Goal: Task Accomplishment & Management: Complete application form

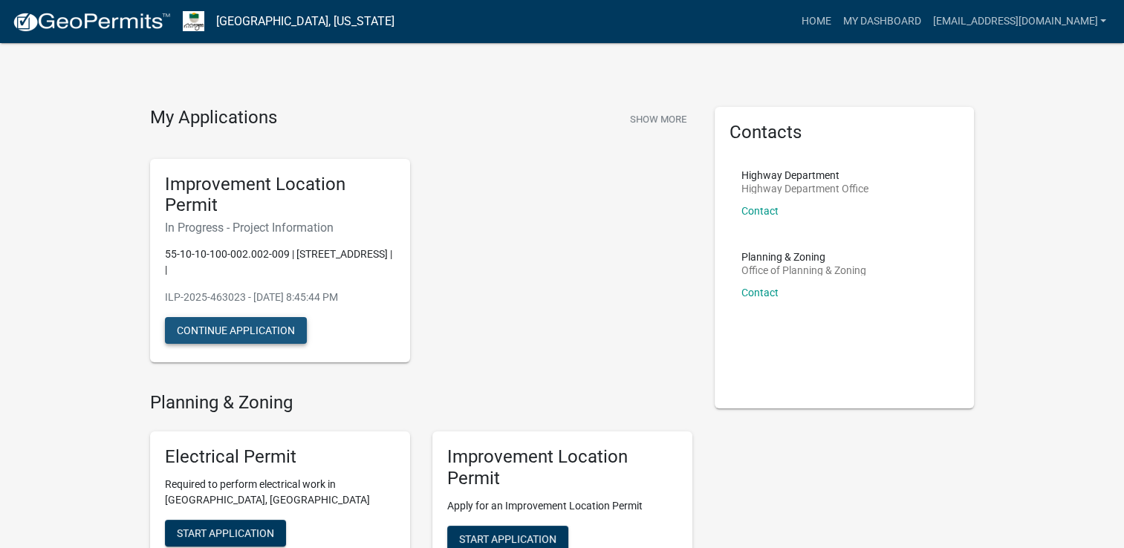
click at [264, 330] on button "Continue Application" at bounding box center [236, 330] width 142 height 27
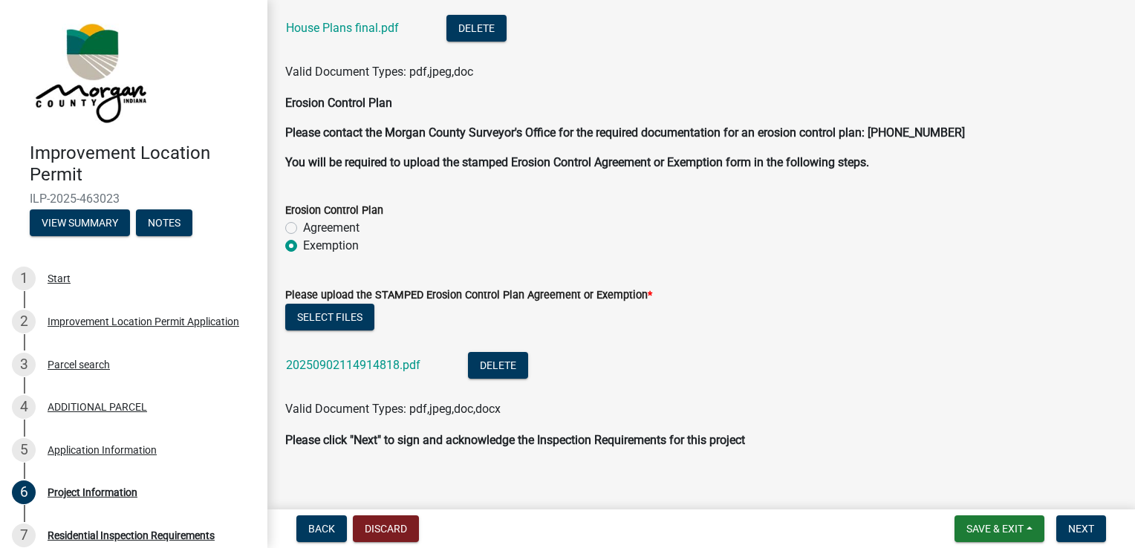
scroll to position [4038, 0]
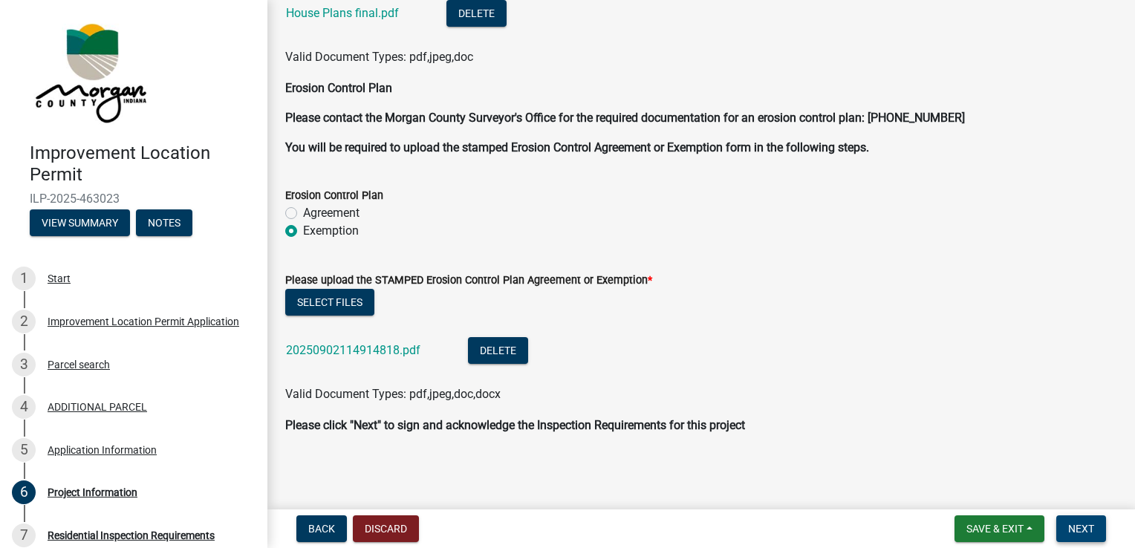
click at [1062, 529] on button "Next" at bounding box center [1081, 529] width 50 height 27
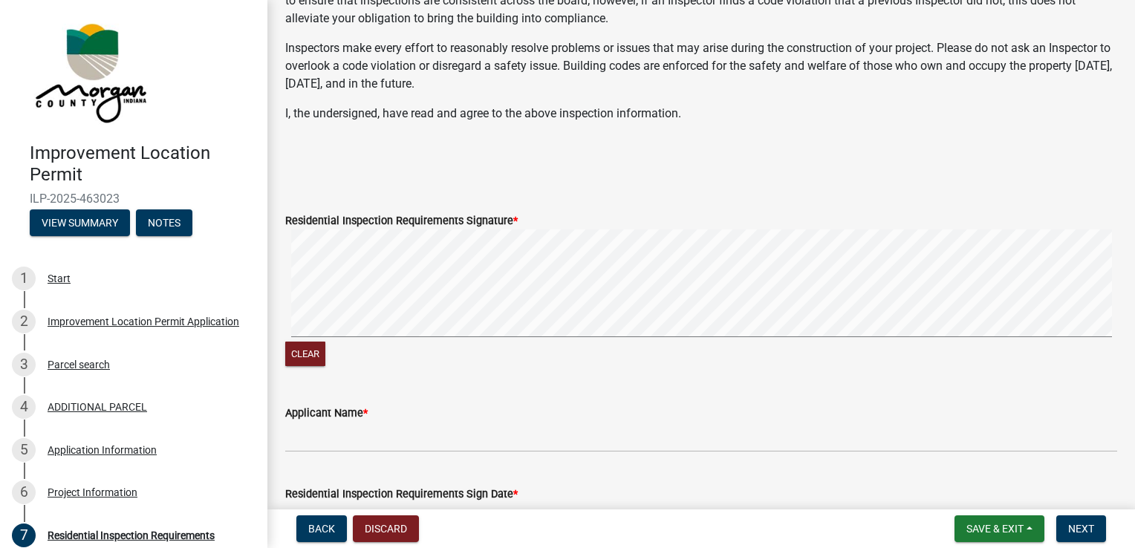
scroll to position [374, 0]
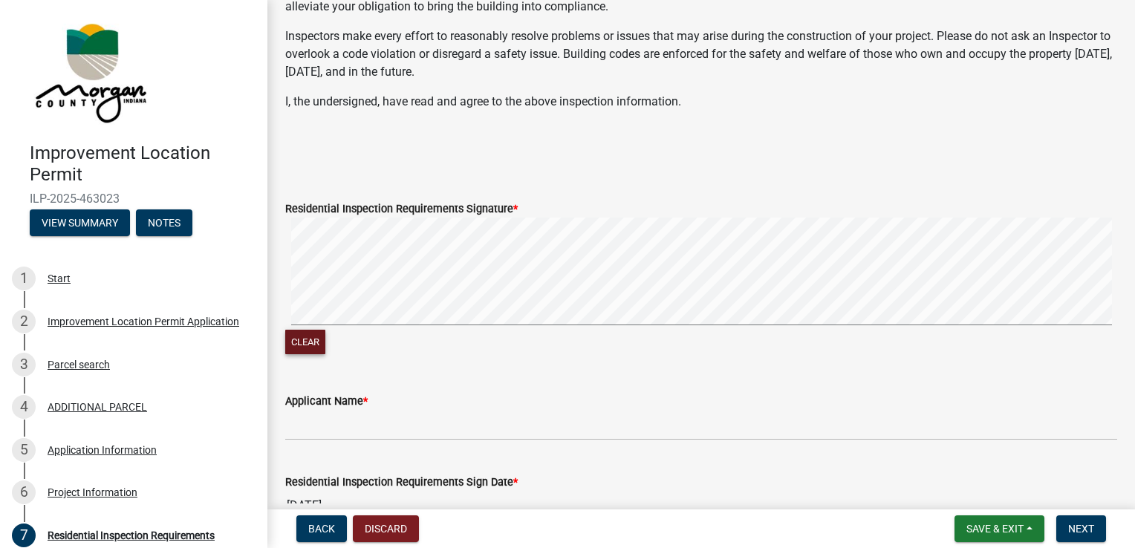
click at [317, 354] on button "Clear" at bounding box center [305, 342] width 40 height 25
click at [303, 354] on button "Clear" at bounding box center [305, 342] width 40 height 25
click at [414, 331] on signature-pad at bounding box center [701, 274] width 832 height 113
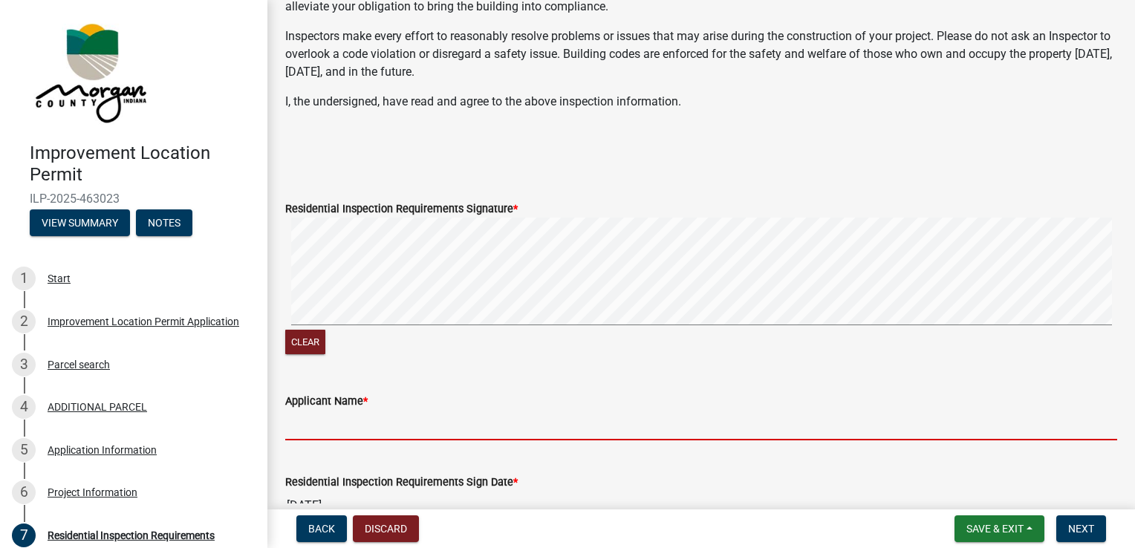
click at [336, 440] on input "Applicant Name *" at bounding box center [701, 425] width 832 height 30
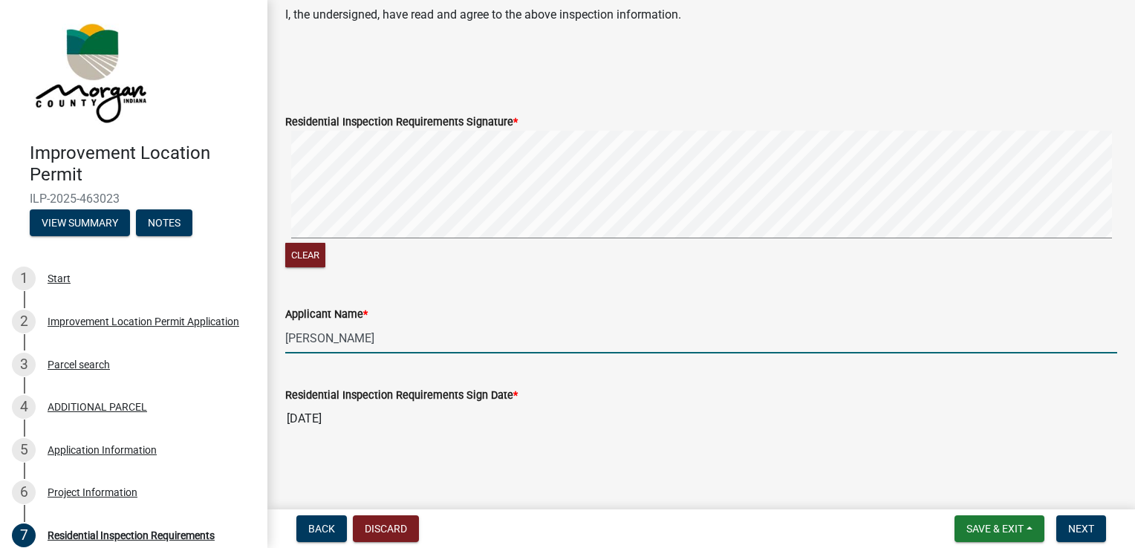
scroll to position [478, 0]
type input "[PERSON_NAME]"
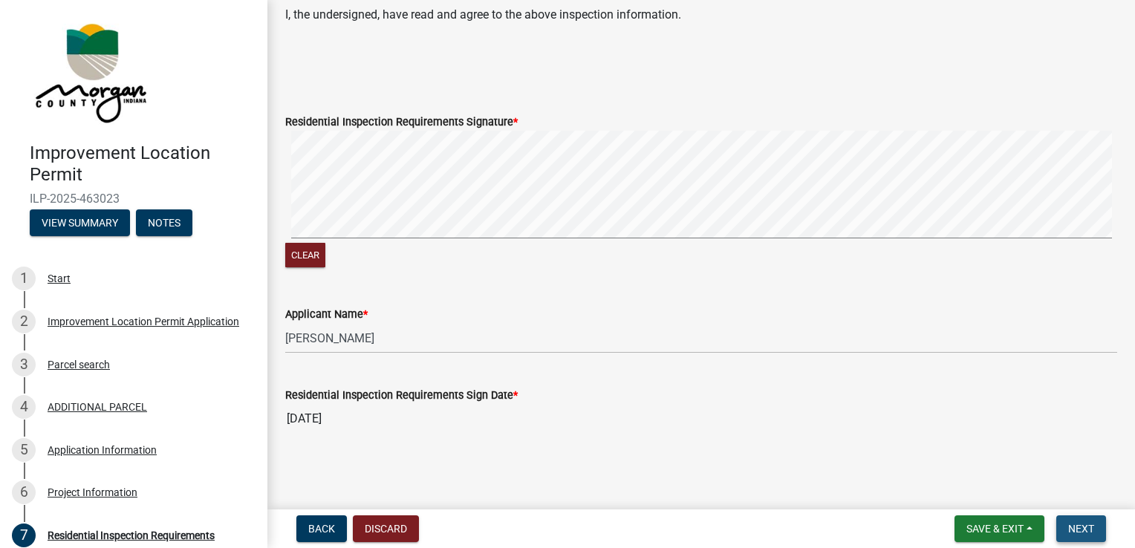
click at [1074, 533] on span "Next" at bounding box center [1081, 529] width 26 height 12
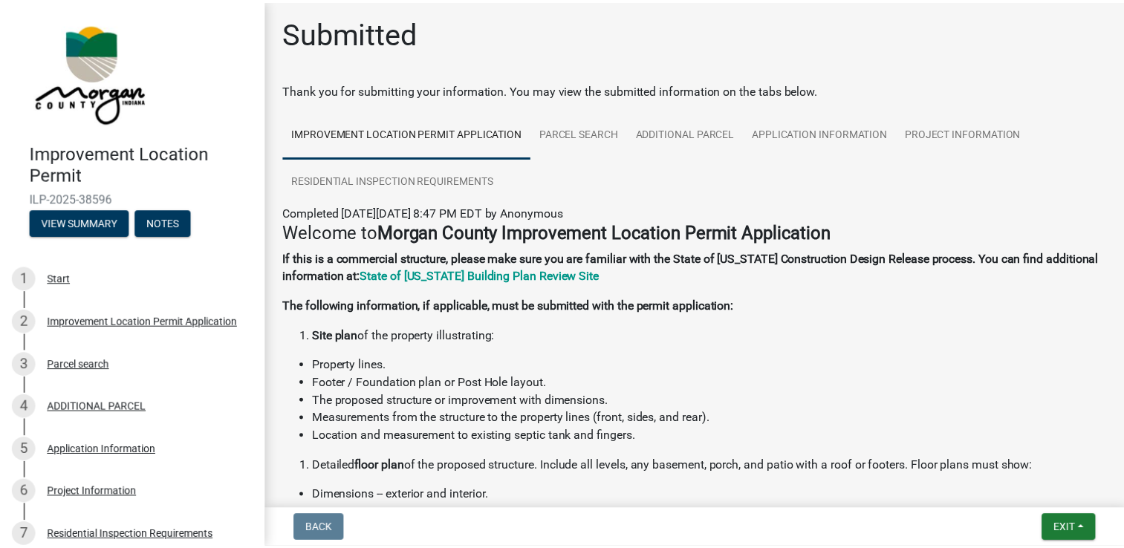
scroll to position [0, 0]
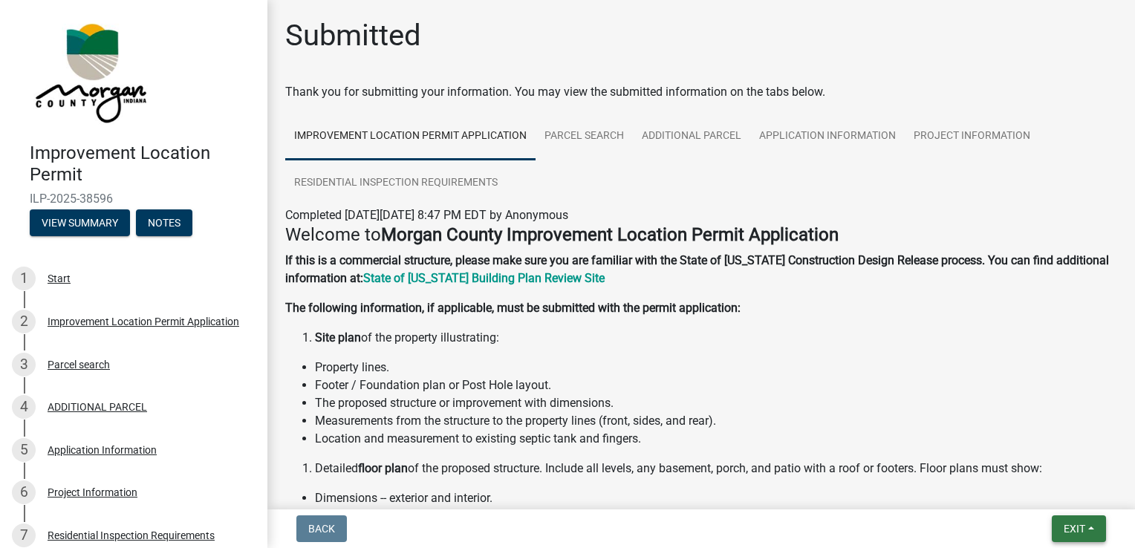
click at [1073, 528] on span "Exit" at bounding box center [1075, 529] width 22 height 12
click at [1027, 494] on button "Save & Exit" at bounding box center [1047, 490] width 119 height 36
